Goal: Transaction & Acquisition: Purchase product/service

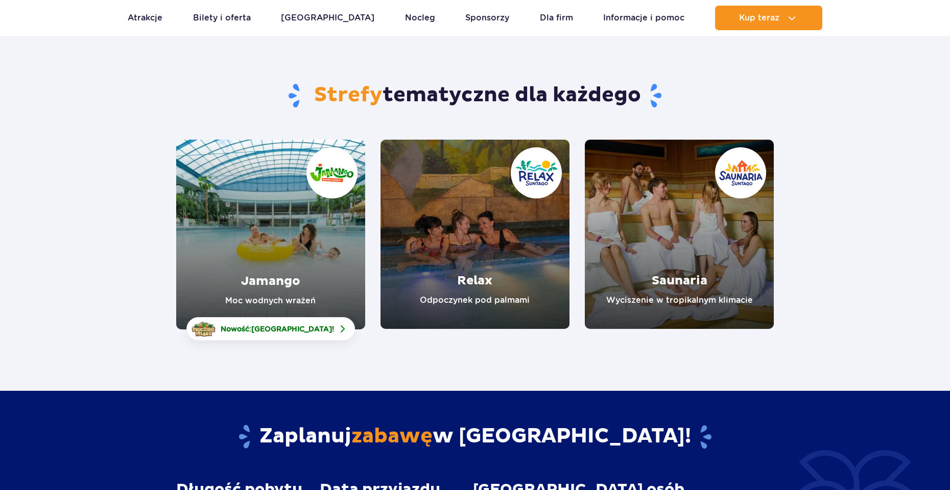
scroll to position [102, 0]
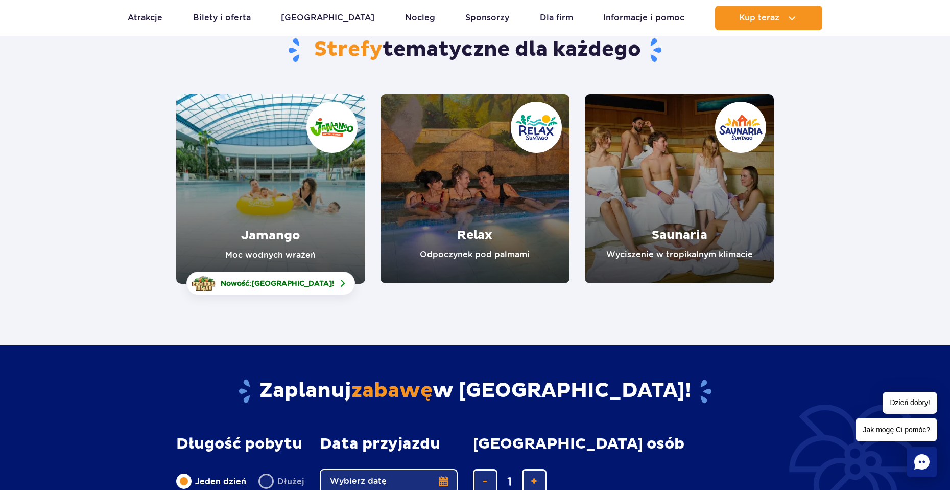
click at [292, 182] on link "Jamango" at bounding box center [270, 189] width 189 height 190
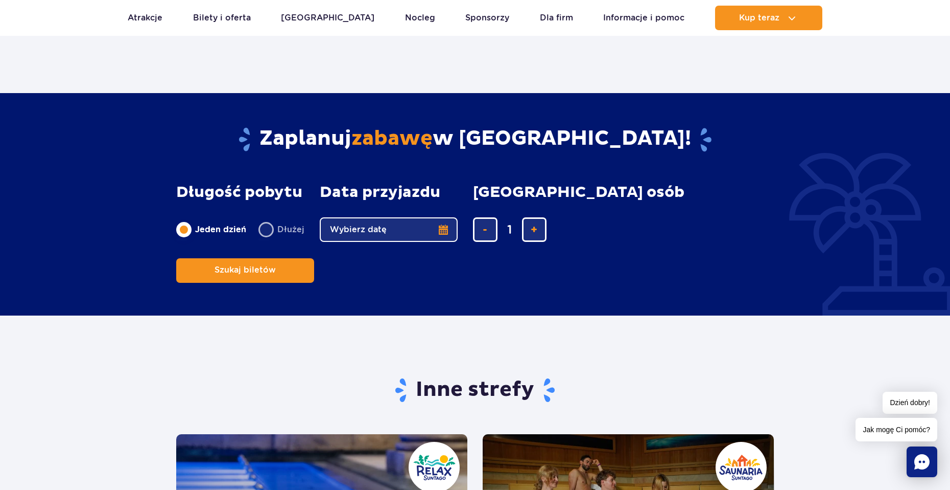
scroll to position [1635, 0]
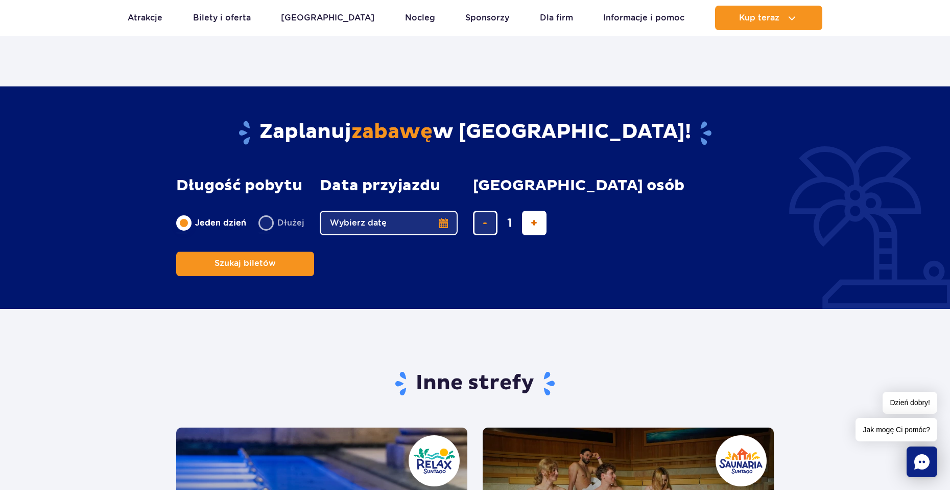
click at [538, 226] on button "dodaj bilet" at bounding box center [534, 223] width 25 height 25
click at [540, 223] on button "dodaj bilet" at bounding box center [534, 223] width 25 height 25
click at [498, 229] on input "5" at bounding box center [510, 223] width 25 height 25
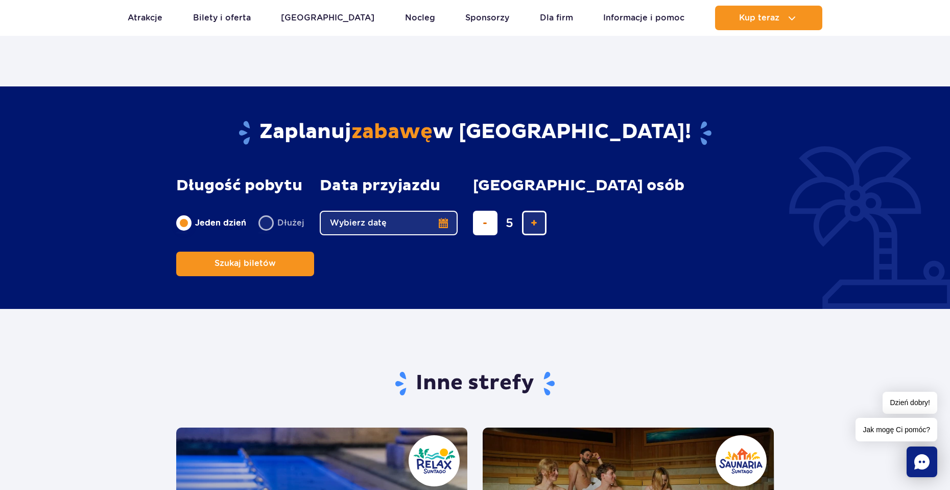
click at [485, 229] on button "usuń bilet" at bounding box center [485, 223] width 25 height 25
type input "3"
click at [410, 223] on button "Wybierz datę" at bounding box center [389, 223] width 138 height 25
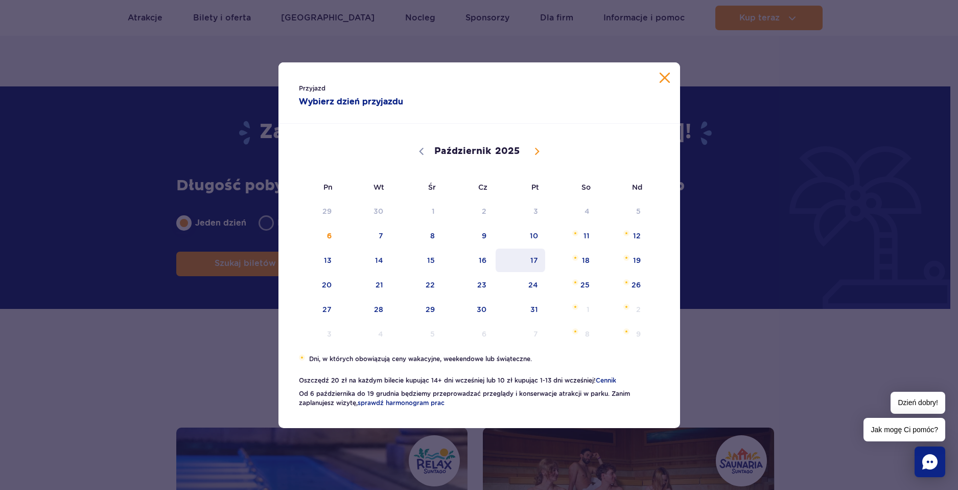
click at [532, 258] on span "17" at bounding box center [521, 260] width 52 height 24
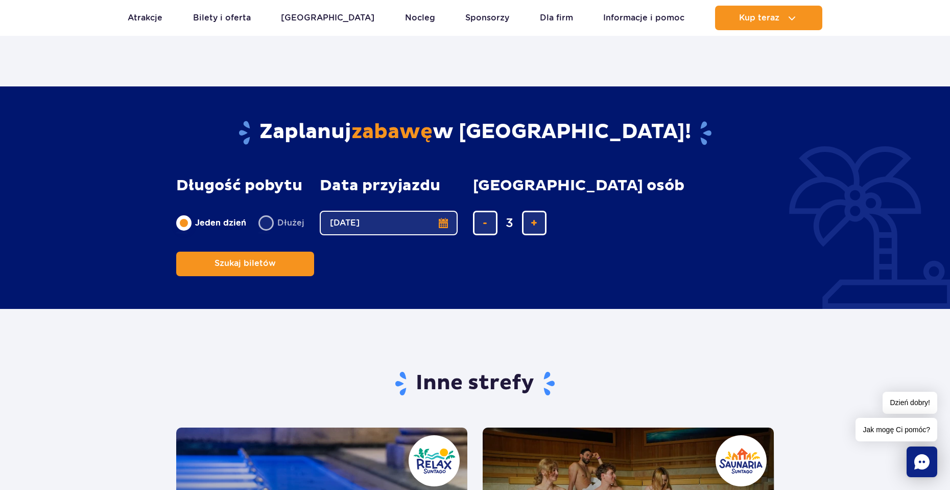
click at [414, 225] on button "17.10.25" at bounding box center [389, 223] width 138 height 25
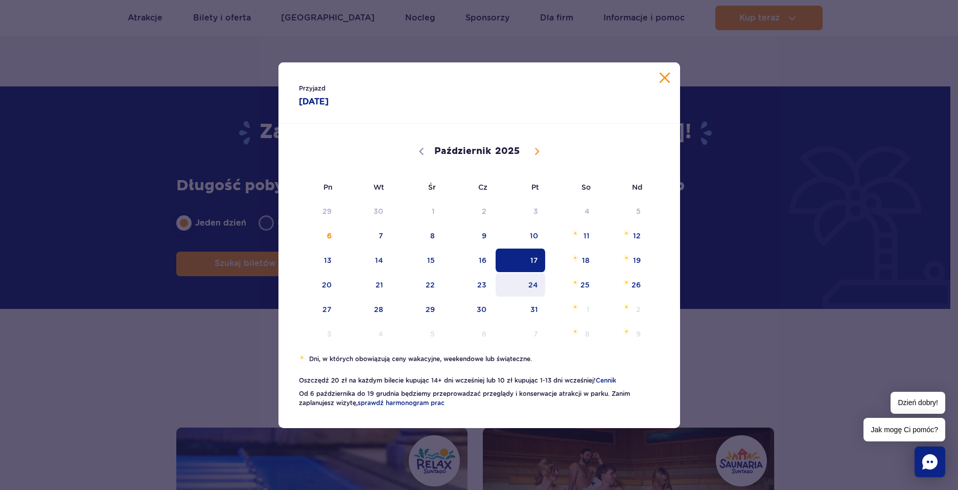
click at [531, 284] on span "24" at bounding box center [521, 285] width 52 height 24
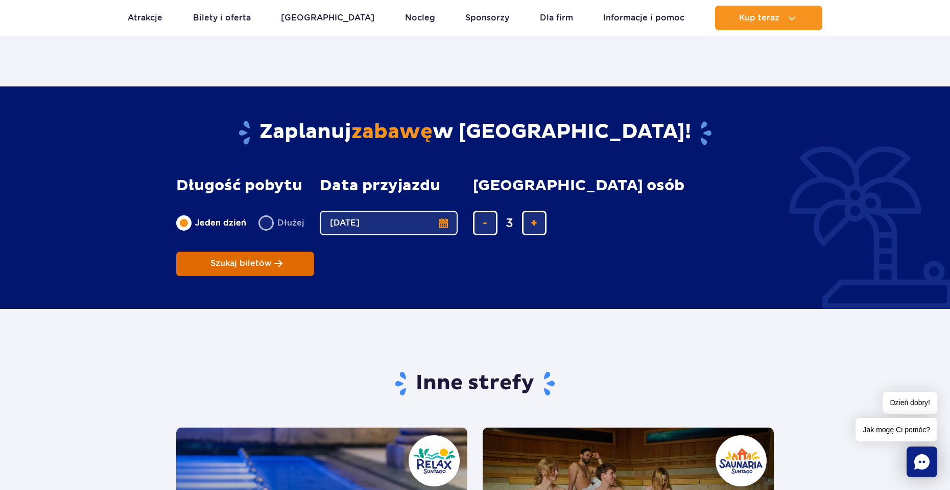
click at [272, 259] on span "Szukaj biletów" at bounding box center [241, 263] width 61 height 9
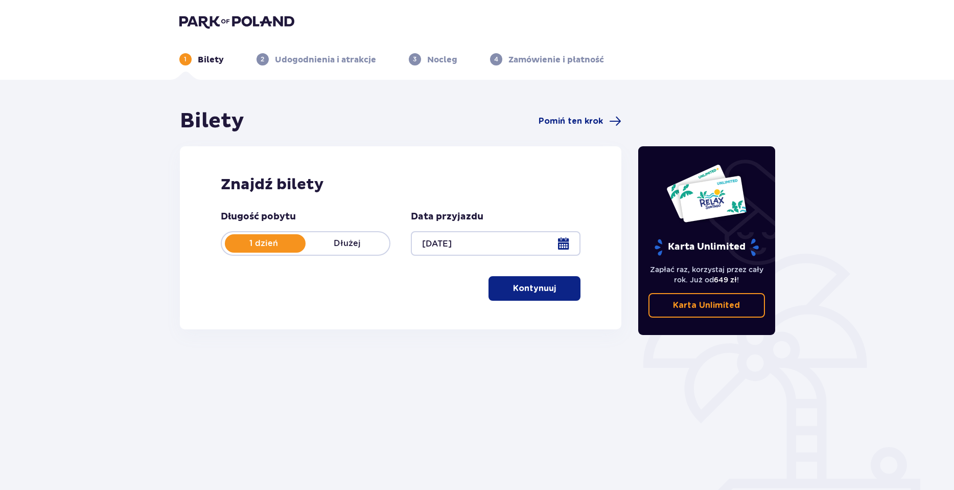
click at [534, 283] on p "Kontynuuj" at bounding box center [534, 288] width 43 height 11
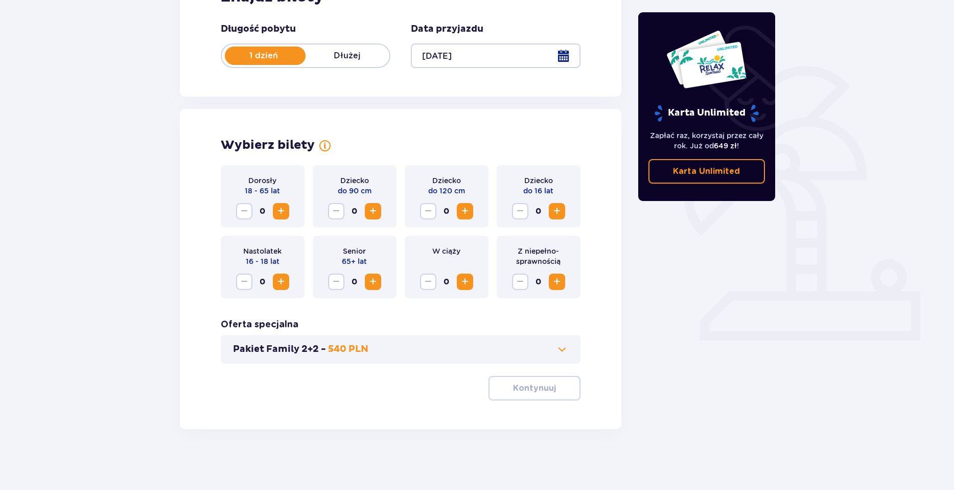
scroll to position [188, 0]
click at [282, 281] on span "Zwiększ" at bounding box center [281, 281] width 12 height 12
click at [281, 213] on span "Zwiększ" at bounding box center [281, 210] width 12 height 12
click at [530, 379] on button "Kontynuuj" at bounding box center [535, 387] width 92 height 25
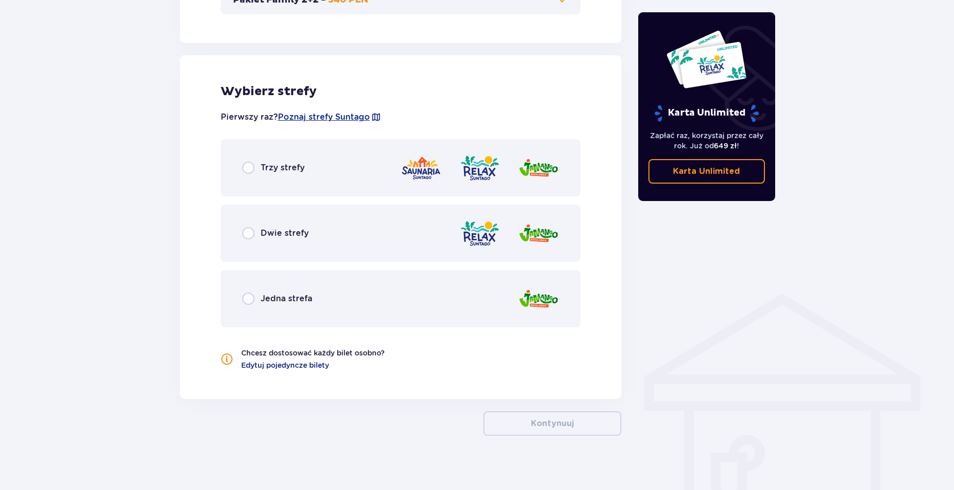
scroll to position [544, 0]
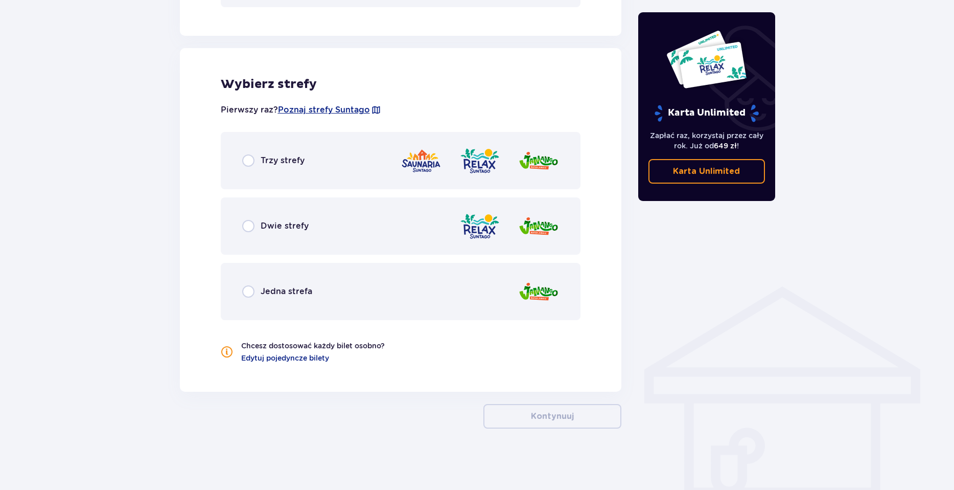
click at [265, 290] on span "Jedna strefa" at bounding box center [287, 291] width 52 height 11
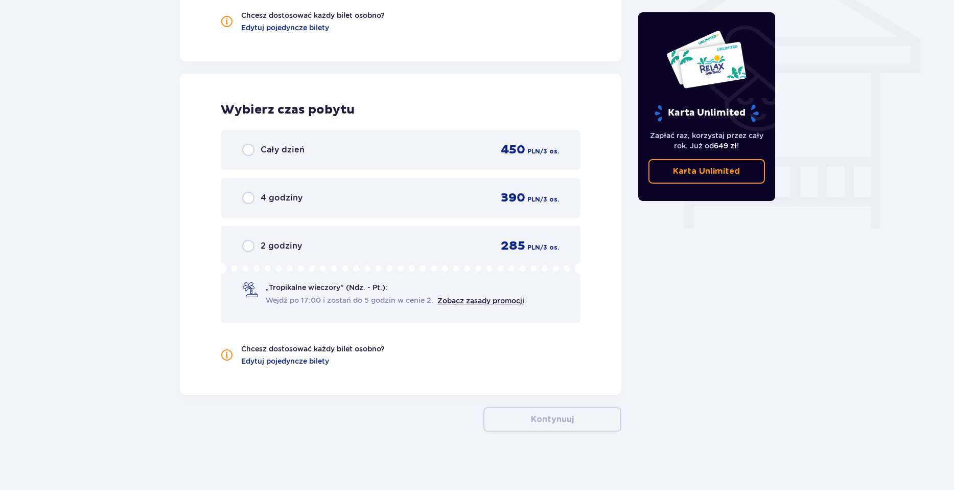
scroll to position [877, 0]
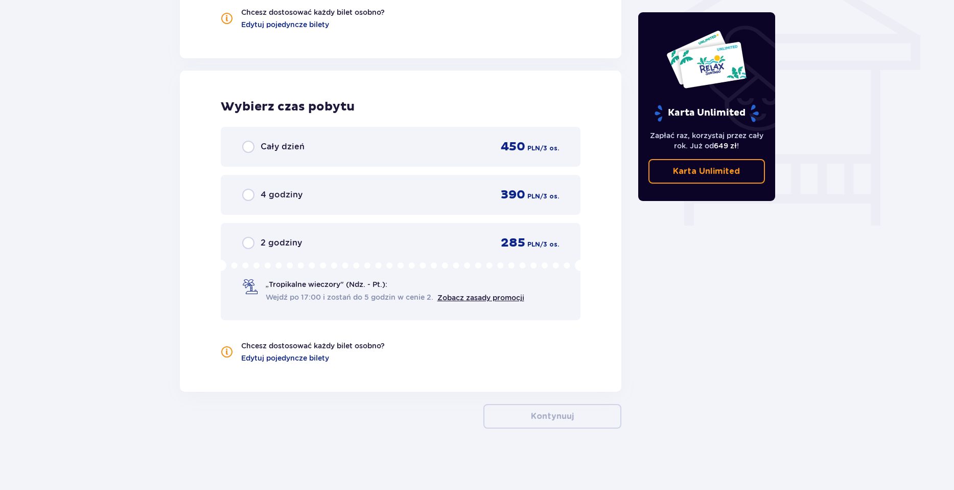
click at [334, 146] on div "Cały dzień 450 PLN / 3 os." at bounding box center [400, 146] width 317 height 15
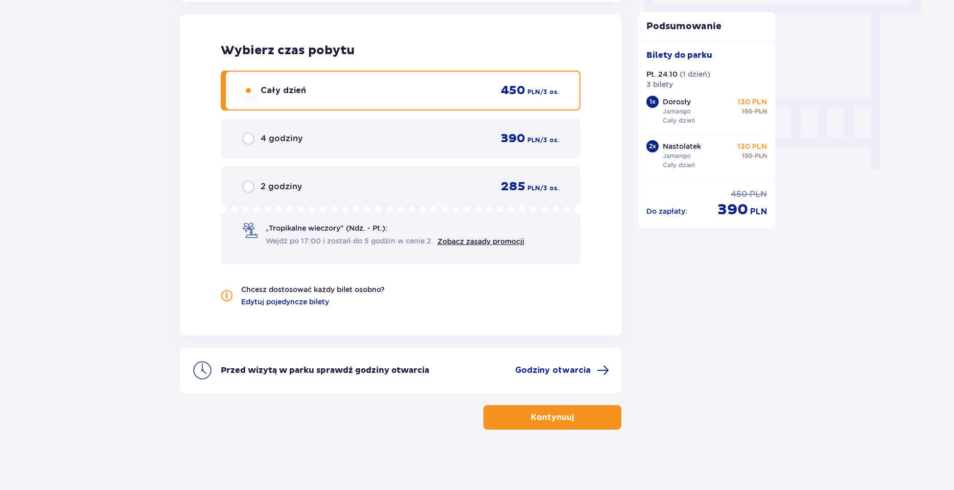
scroll to position [934, 0]
